Goal: Information Seeking & Learning: Learn about a topic

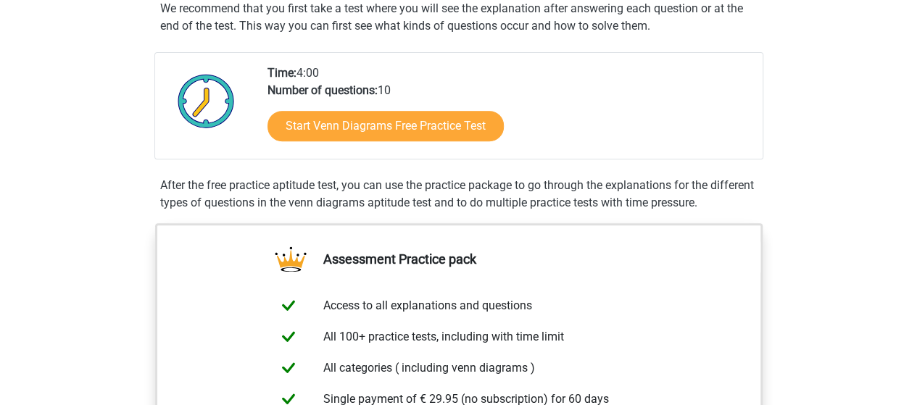
scroll to position [290, 0]
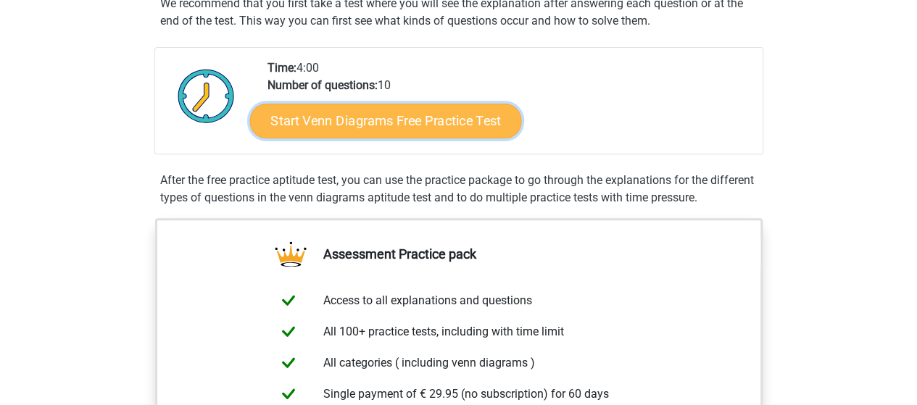
click at [442, 118] on link "Start Venn Diagrams Free Practice Test" at bounding box center [385, 121] width 272 height 35
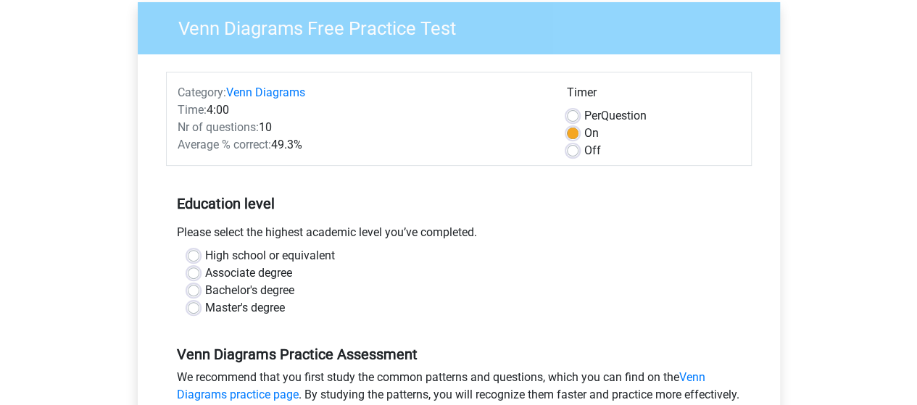
scroll to position [145, 0]
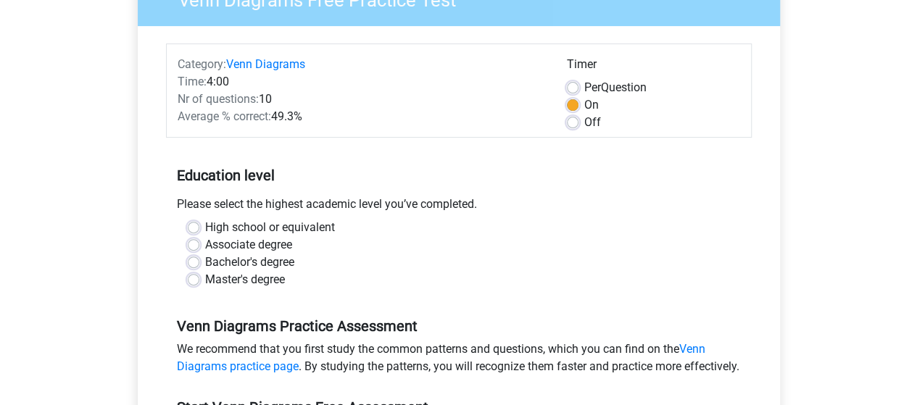
click at [584, 124] on label "Off" at bounding box center [592, 122] width 17 height 17
click at [573, 124] on input "Off" at bounding box center [573, 121] width 12 height 14
radio input "true"
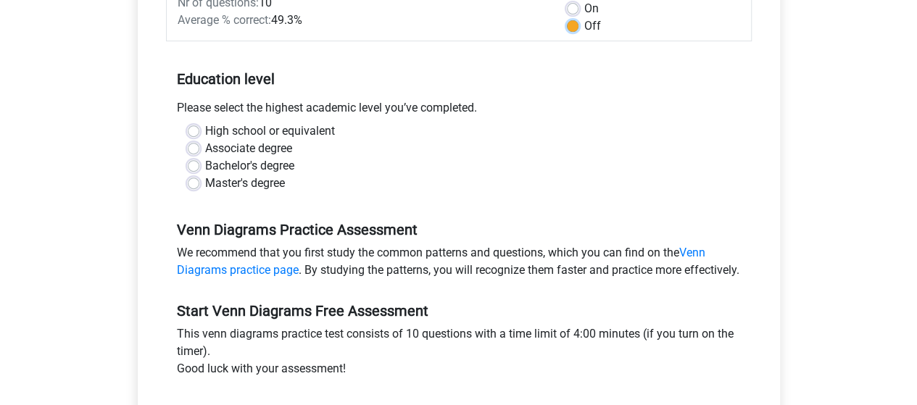
scroll to position [507, 0]
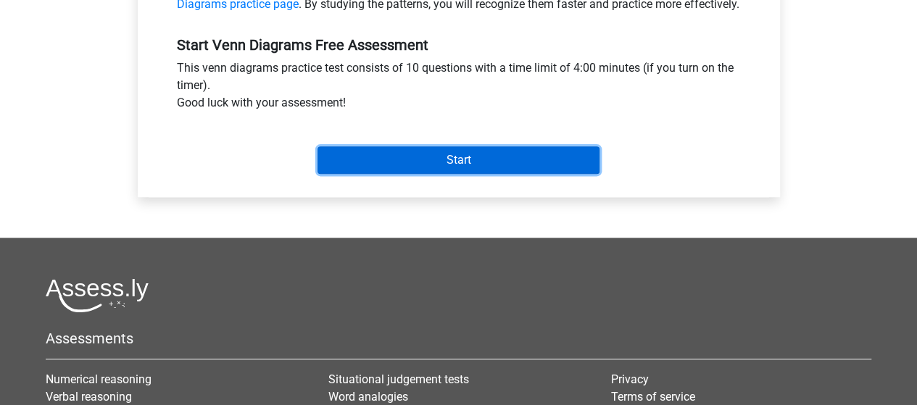
click at [482, 174] on input "Start" at bounding box center [458, 160] width 282 height 28
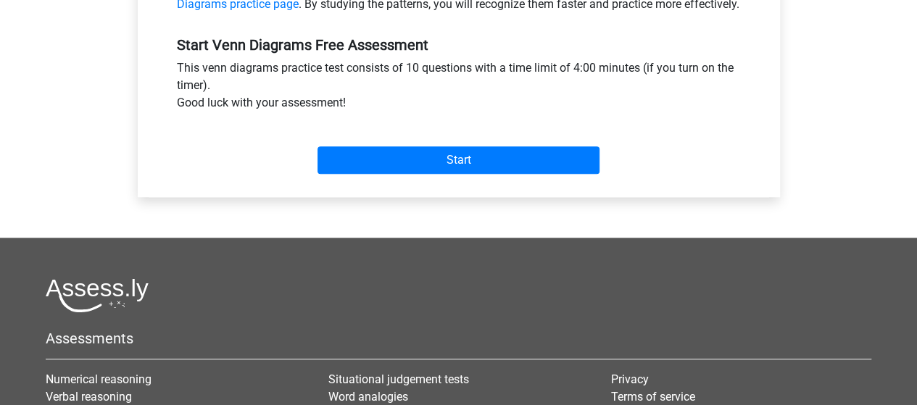
scroll to position [363, 0]
